Goal: Use online tool/utility: Utilize a website feature to perform a specific function

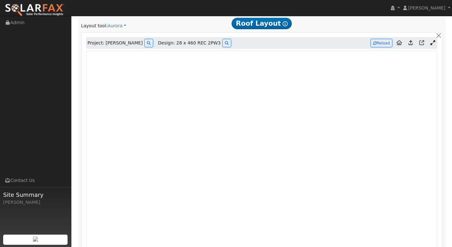
scroll to position [330, 0]
click at [432, 44] on icon at bounding box center [433, 43] width 5 height 5
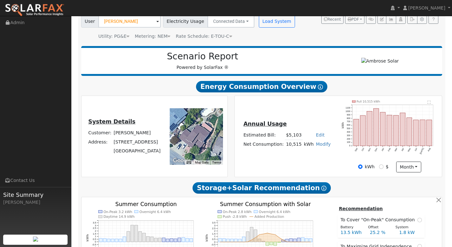
scroll to position [0, 0]
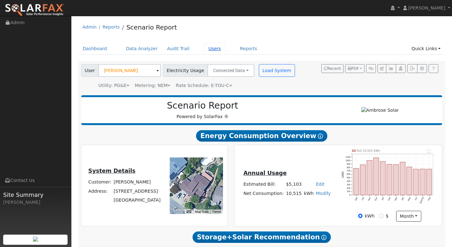
click at [213, 51] on link "Users" at bounding box center [215, 49] width 22 height 12
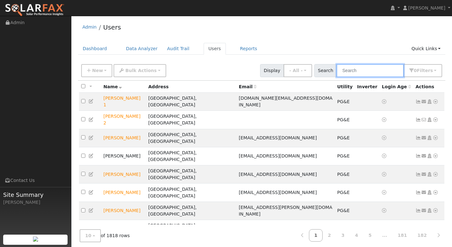
click at [362, 70] on input "text" at bounding box center [370, 70] width 67 height 13
paste input "[PERSON_NAME]"
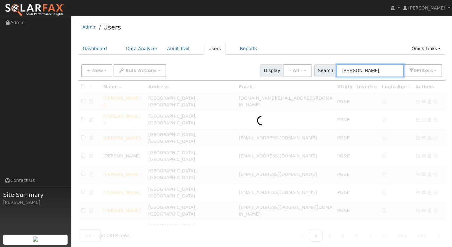
type input "[PERSON_NAME]"
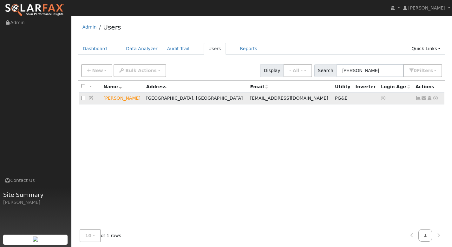
click at [436, 99] on icon at bounding box center [436, 98] width 6 height 4
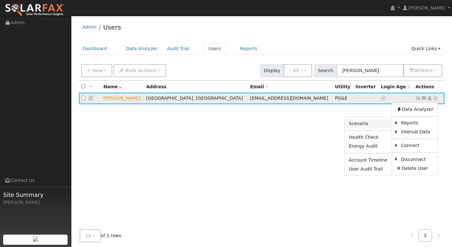
click at [373, 124] on link "Scenario" at bounding box center [368, 123] width 47 height 9
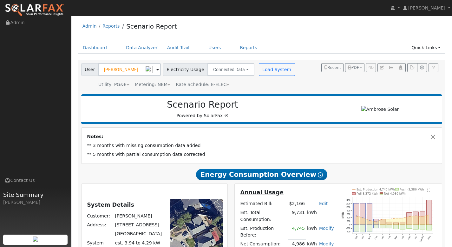
scroll to position [1, 0]
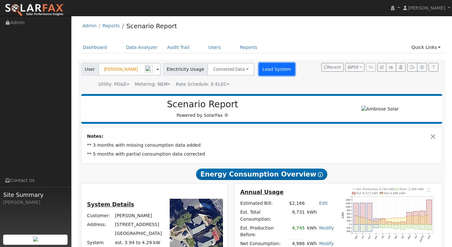
click at [270, 72] on button "Load System" at bounding box center [277, 69] width 36 height 13
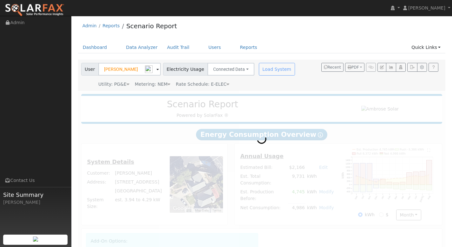
radio input "true"
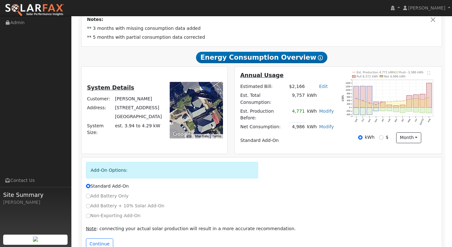
scroll to position [128, 0]
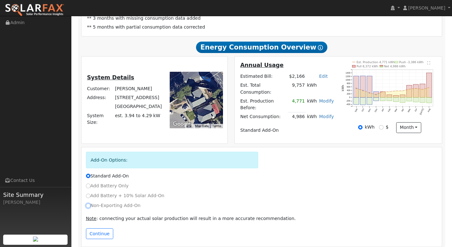
click at [88, 203] on input "Non-Exporting Add-On" at bounding box center [88, 205] width 4 height 4
radio input "true"
radio input "false"
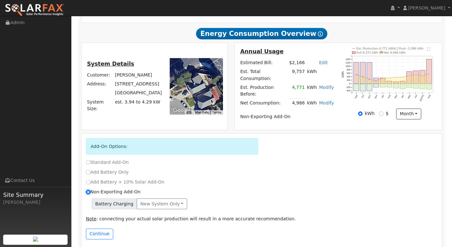
scroll to position [142, 0]
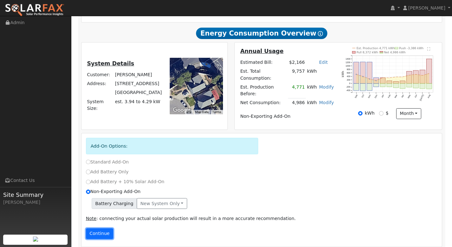
click at [109, 228] on button "Continue" at bounding box center [99, 233] width 27 height 11
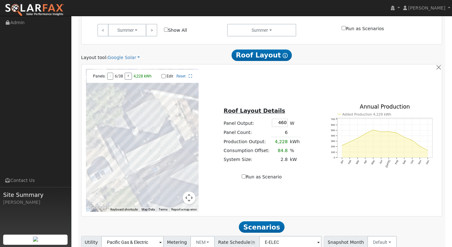
scroll to position [431, 0]
click at [133, 54] on link "Google Solar" at bounding box center [124, 57] width 32 height 7
click at [123, 81] on link "Aurora" at bounding box center [129, 80] width 44 height 9
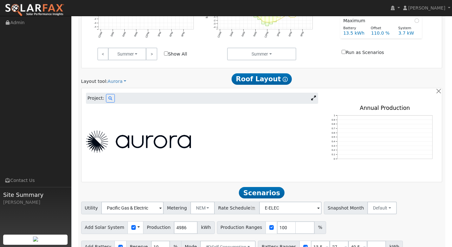
scroll to position [414, 0]
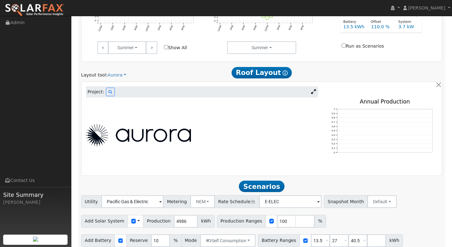
click at [314, 89] on icon at bounding box center [313, 91] width 5 height 5
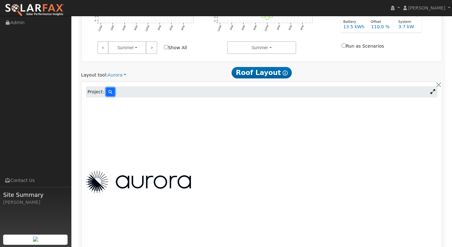
click at [112, 88] on button at bounding box center [110, 92] width 9 height 9
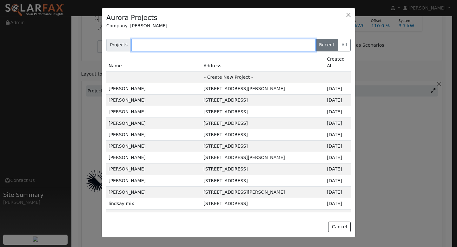
paste input "[PERSON_NAME]"
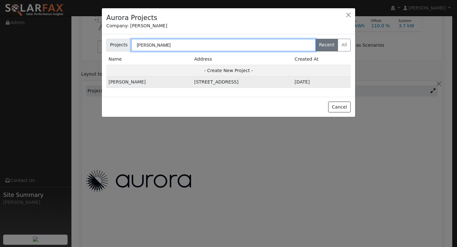
type input "[PERSON_NAME]"
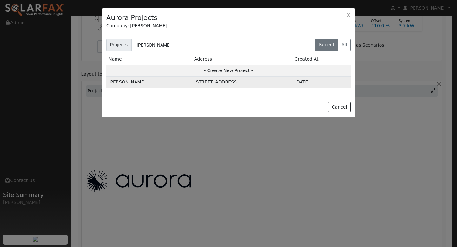
click at [130, 84] on td "[PERSON_NAME]" at bounding box center [149, 82] width 86 height 11
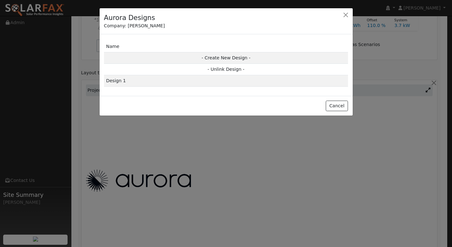
scroll to position [416, 0]
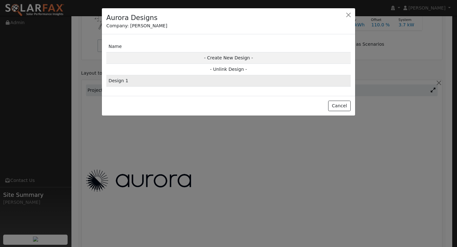
click at [148, 82] on td "Design 1" at bounding box center [228, 80] width 244 height 11
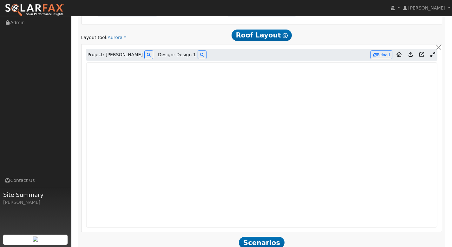
scroll to position [457, 0]
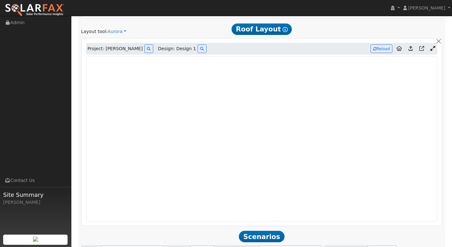
click at [412, 46] on icon at bounding box center [411, 48] width 4 height 5
click at [411, 46] on icon at bounding box center [411, 48] width 4 height 5
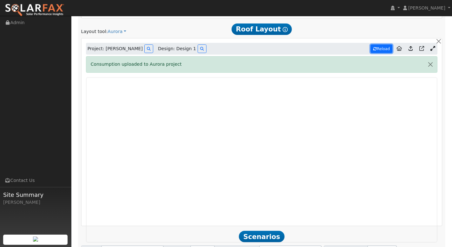
click at [383, 44] on button "Reload" at bounding box center [382, 48] width 22 height 9
click at [432, 57] on button "button" at bounding box center [430, 65] width 13 height 16
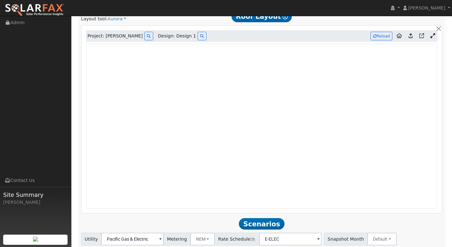
scroll to position [467, 0]
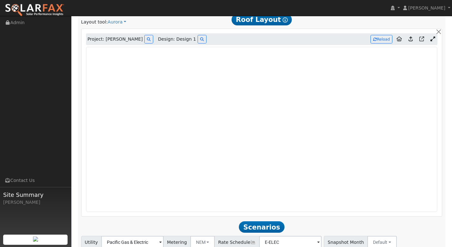
click at [410, 37] on icon at bounding box center [411, 39] width 4 height 5
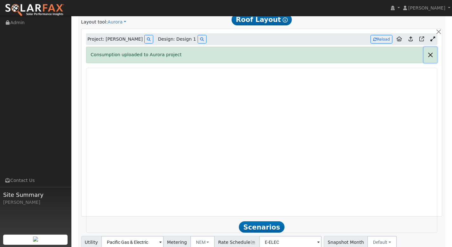
click at [432, 48] on button "button" at bounding box center [430, 55] width 13 height 16
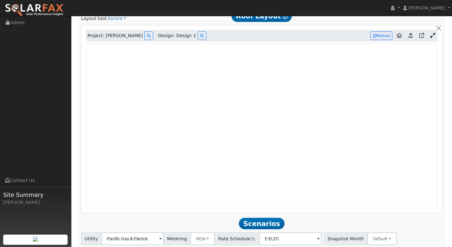
scroll to position [508, 0]
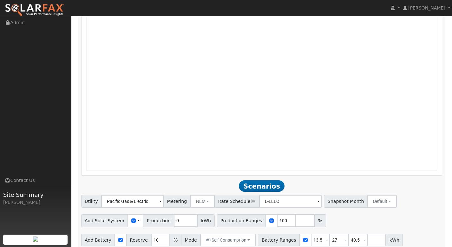
click at [178, 215] on input "0" at bounding box center [186, 221] width 24 height 13
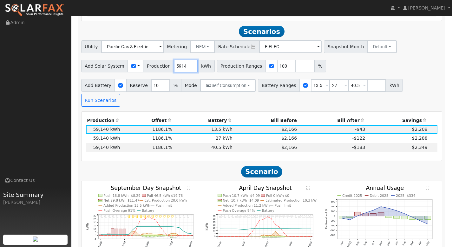
scroll to position [663, 0]
type input "5914"
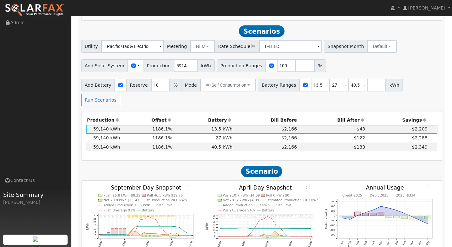
click at [264, 166] on span "Scenario" at bounding box center [262, 171] width 42 height 11
click at [349, 79] on input "40.5" at bounding box center [358, 85] width 19 height 13
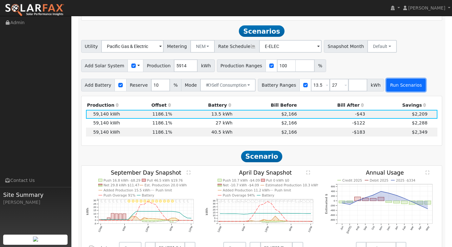
click at [403, 82] on button "Run Scenarios" at bounding box center [406, 85] width 39 height 13
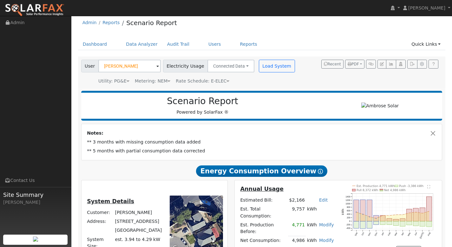
scroll to position [0, 0]
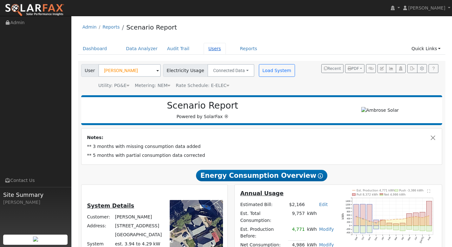
click at [207, 50] on link "Users" at bounding box center [215, 49] width 22 height 12
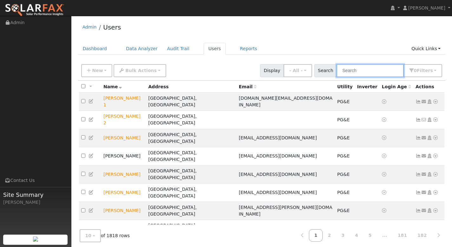
click at [370, 72] on input "text" at bounding box center [370, 70] width 67 height 13
paste input "[PERSON_NAME]"
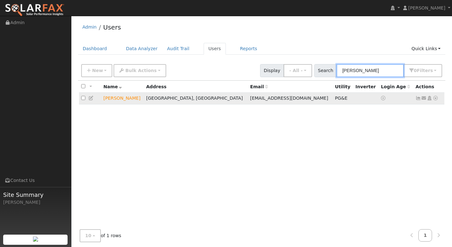
type input "[PERSON_NAME]"
click at [436, 97] on icon at bounding box center [436, 98] width 6 height 4
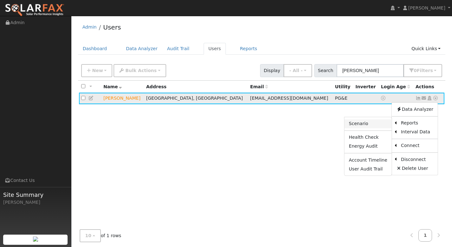
click at [374, 122] on link "Scenario" at bounding box center [368, 123] width 47 height 9
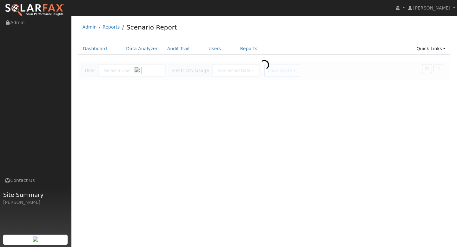
type input "[PERSON_NAME]"
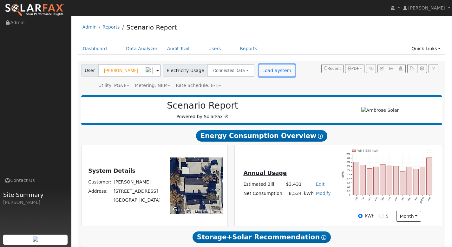
click at [273, 74] on button "Load System" at bounding box center [277, 70] width 36 height 13
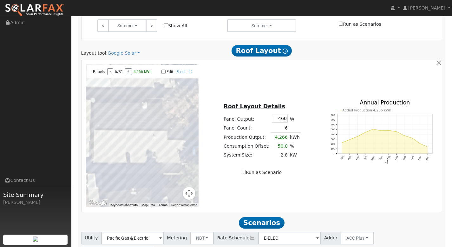
scroll to position [302, 0]
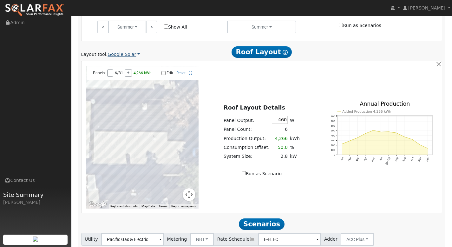
click at [116, 55] on link "Google Solar" at bounding box center [124, 54] width 32 height 7
click at [128, 80] on link "Aurora" at bounding box center [129, 83] width 44 height 9
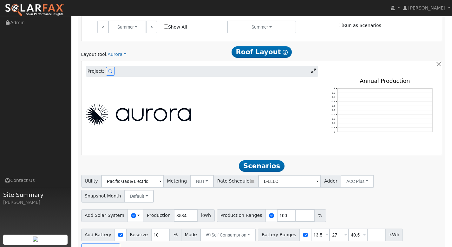
scroll to position [223, 0]
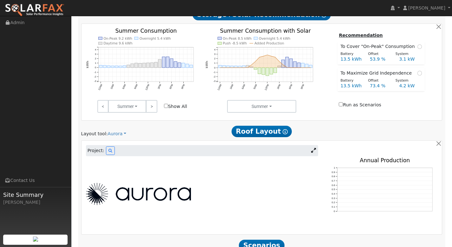
click at [314, 152] on icon at bounding box center [313, 150] width 5 height 5
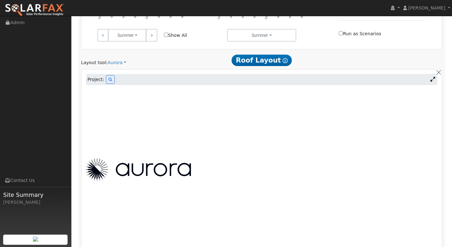
scroll to position [304, 0]
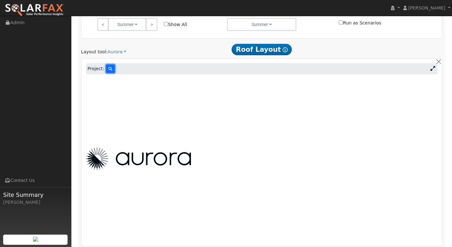
click at [111, 69] on button at bounding box center [110, 68] width 9 height 9
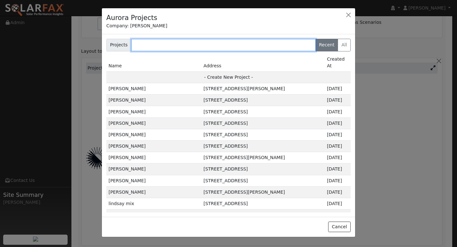
paste input "[PERSON_NAME]"
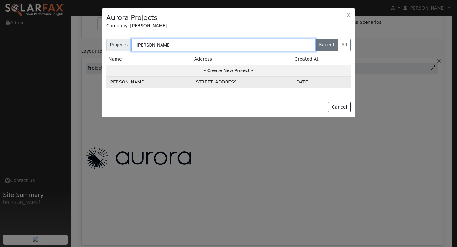
type input "[PERSON_NAME]"
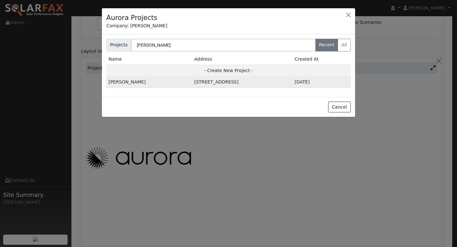
click at [128, 83] on td "[PERSON_NAME]" at bounding box center [149, 82] width 86 height 11
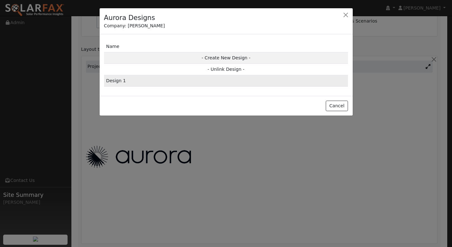
scroll to position [306, 0]
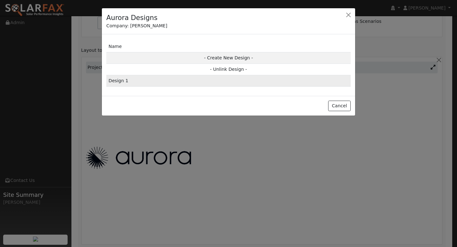
click at [147, 80] on td "Design 1" at bounding box center [228, 80] width 244 height 11
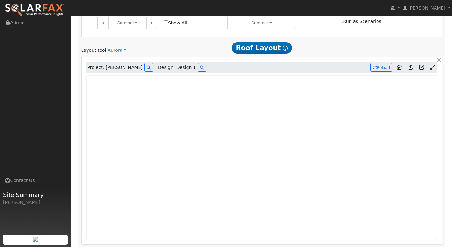
type input "0"
click at [383, 71] on button "Reload" at bounding box center [382, 67] width 22 height 9
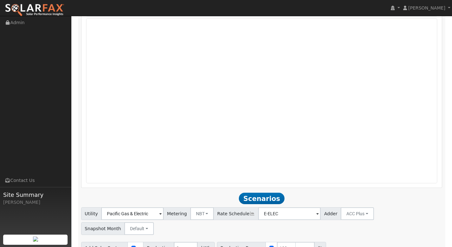
scroll to position [273, 0]
